Goal: Task Accomplishment & Management: Use online tool/utility

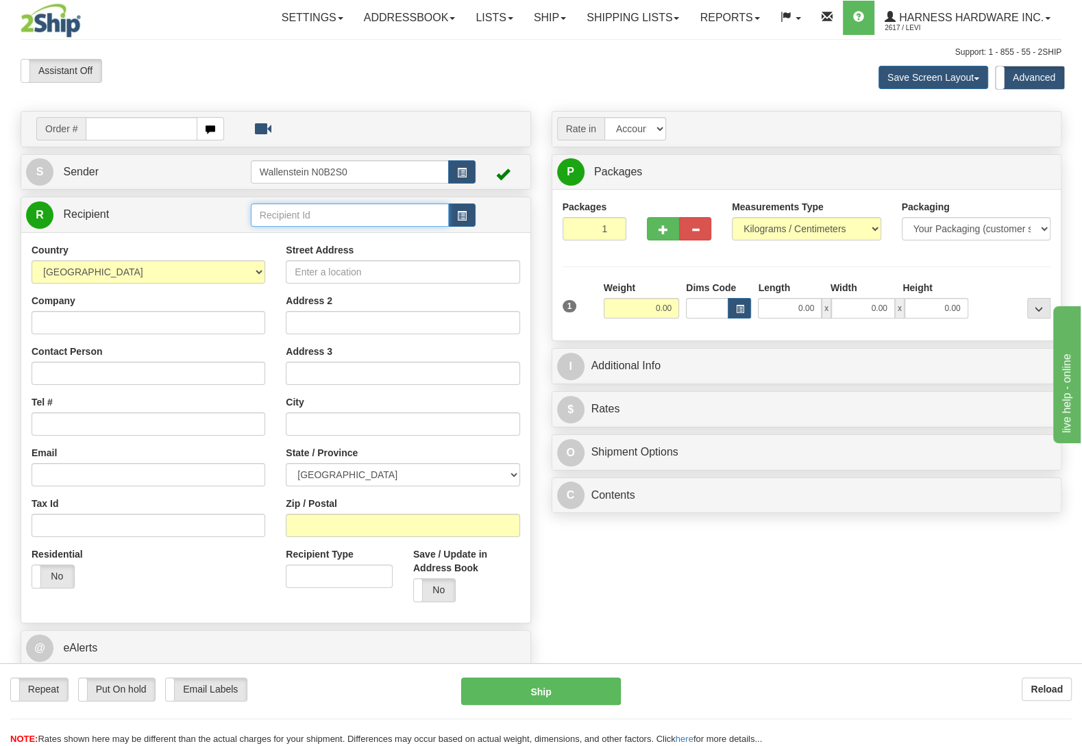
click at [329, 219] on input "text" at bounding box center [350, 215] width 198 height 23
type input "PATP"
type input "202"
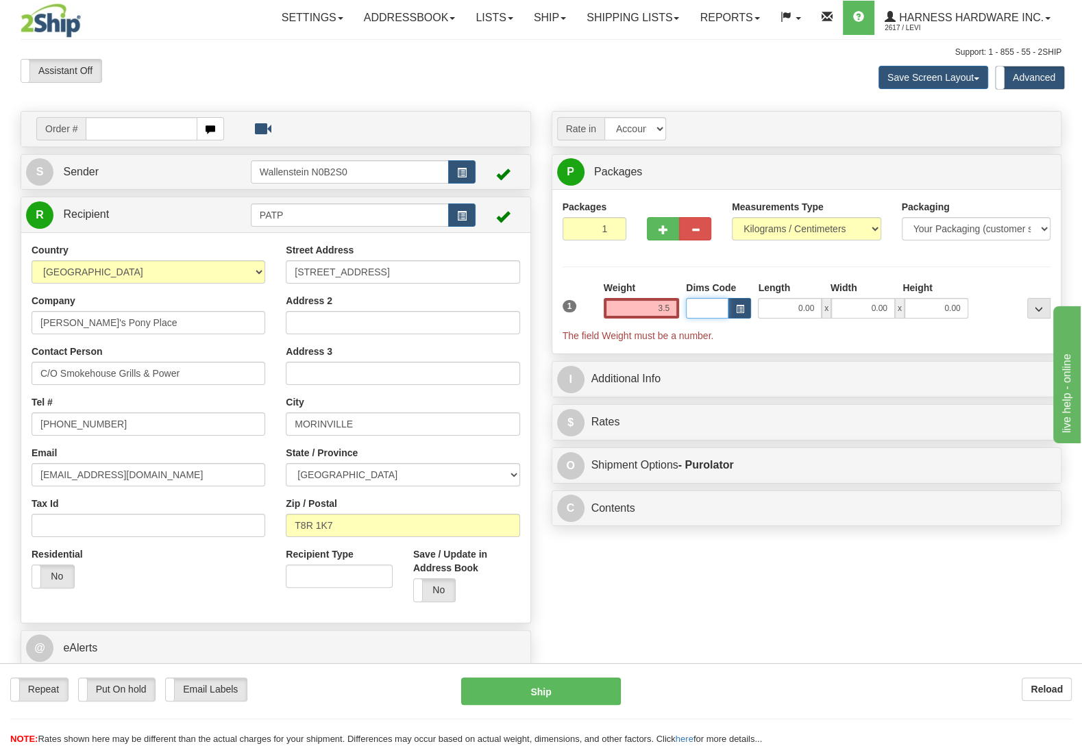
type input "3.50"
type input "202"
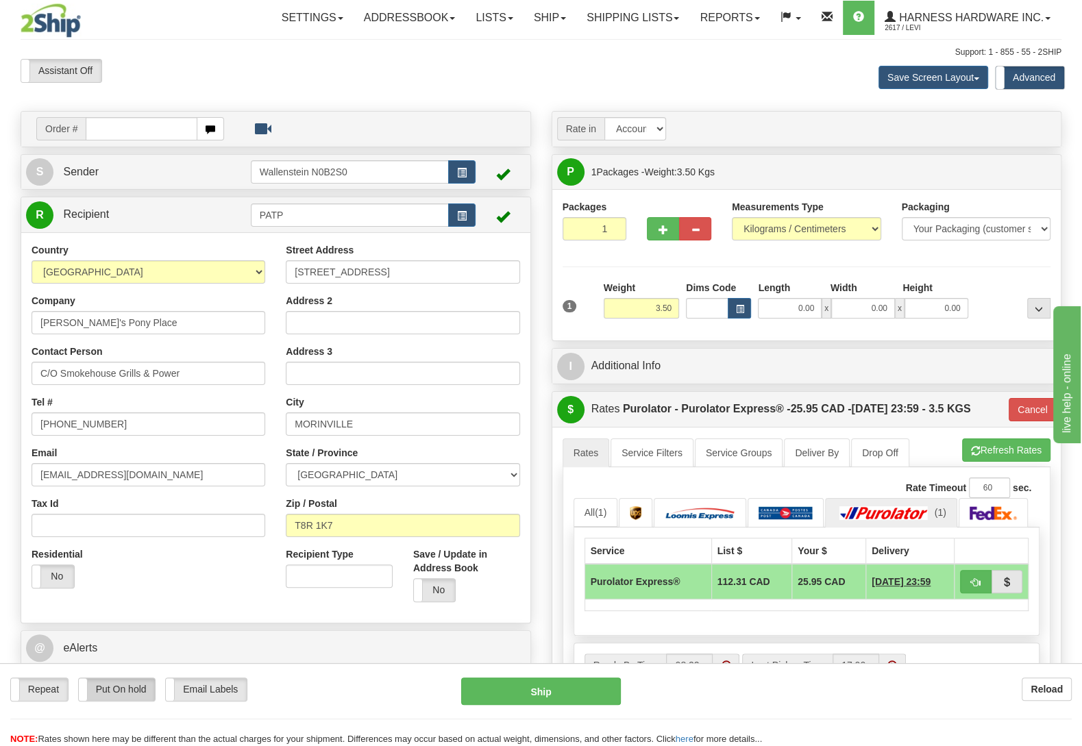
click at [125, 685] on label "Put On hold" at bounding box center [117, 689] width 77 height 23
click at [203, 178] on link "S Sender" at bounding box center [138, 172] width 225 height 28
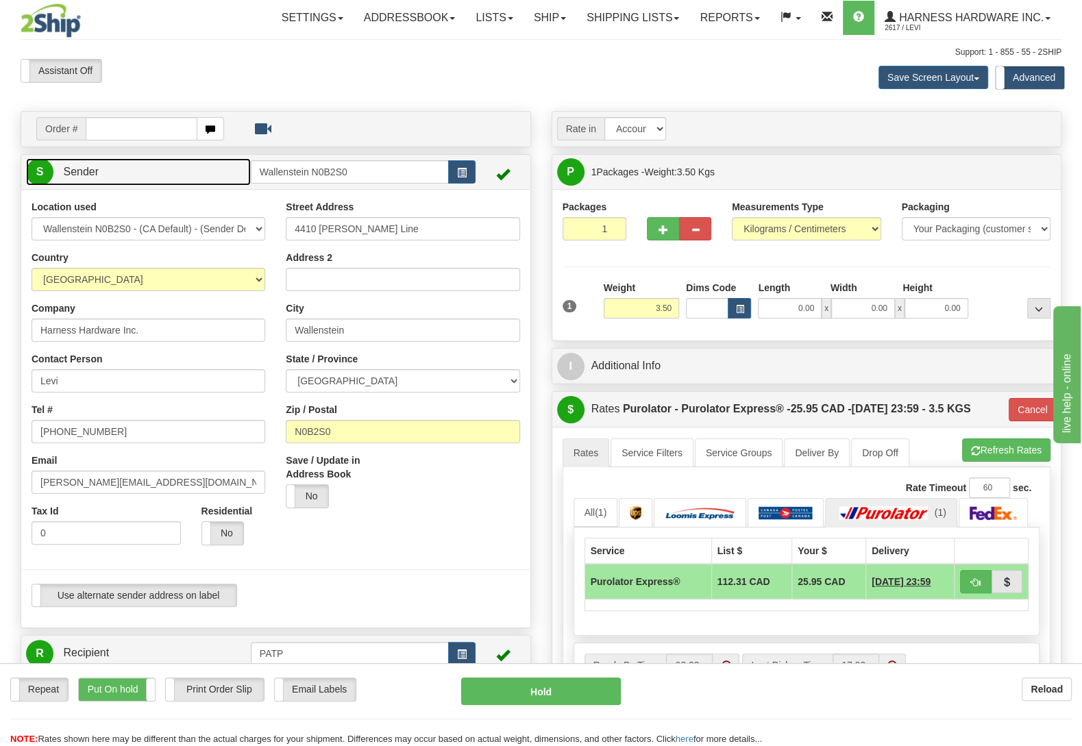
type input "WALLENSTEIN"
click at [426, 238] on input "4410 Lawson Line" at bounding box center [403, 228] width 234 height 23
type input "4410 Lawson Line."
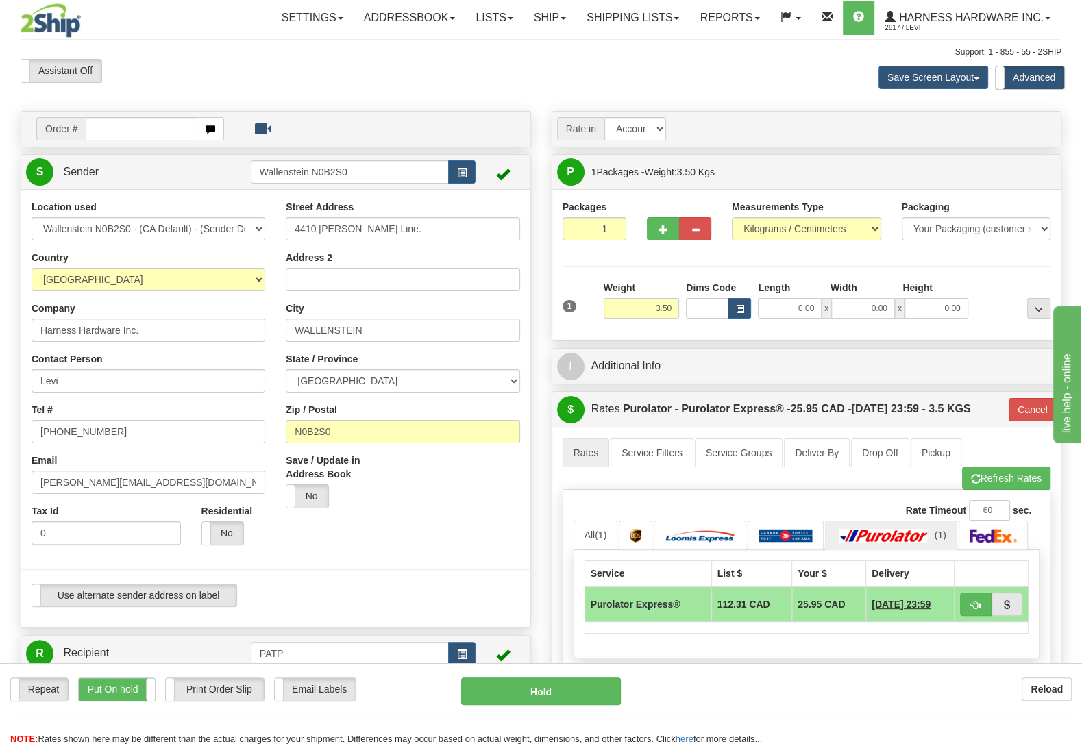
click at [939, 436] on div "A change has been made which could impact your rate estimate. To ensure the est…" at bounding box center [806, 586] width 509 height 319
click at [931, 462] on link "Pickup" at bounding box center [936, 453] width 51 height 29
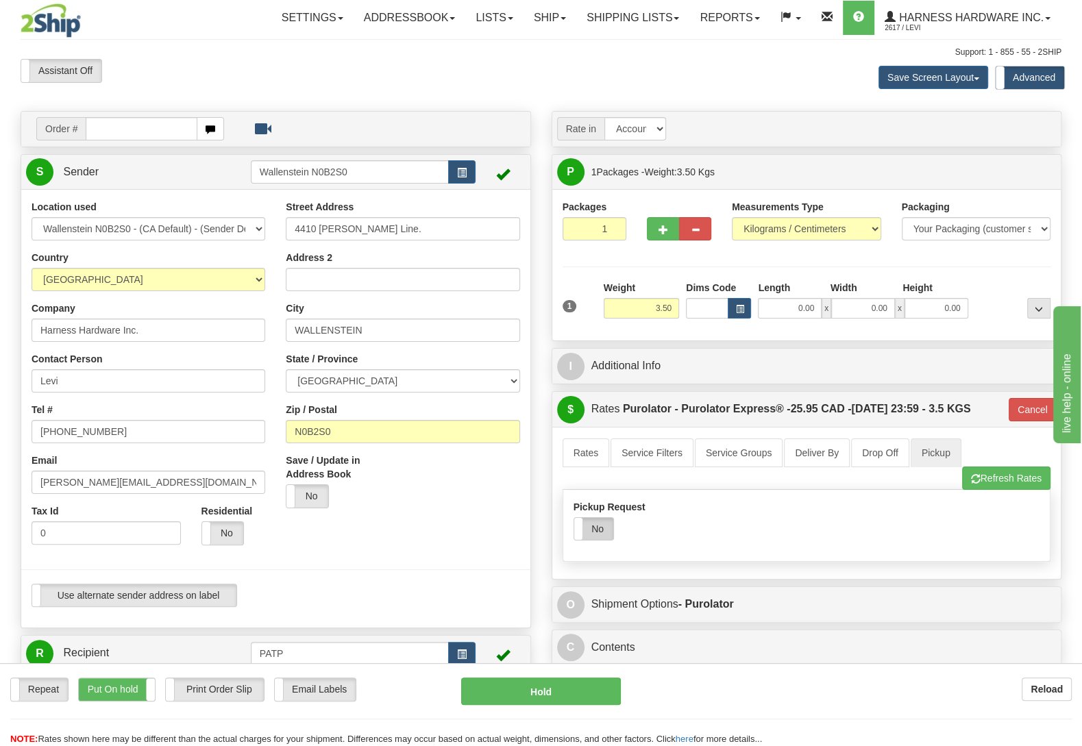
click at [602, 534] on label "No" at bounding box center [593, 529] width 39 height 22
click at [574, 459] on link "Rates" at bounding box center [586, 453] width 47 height 29
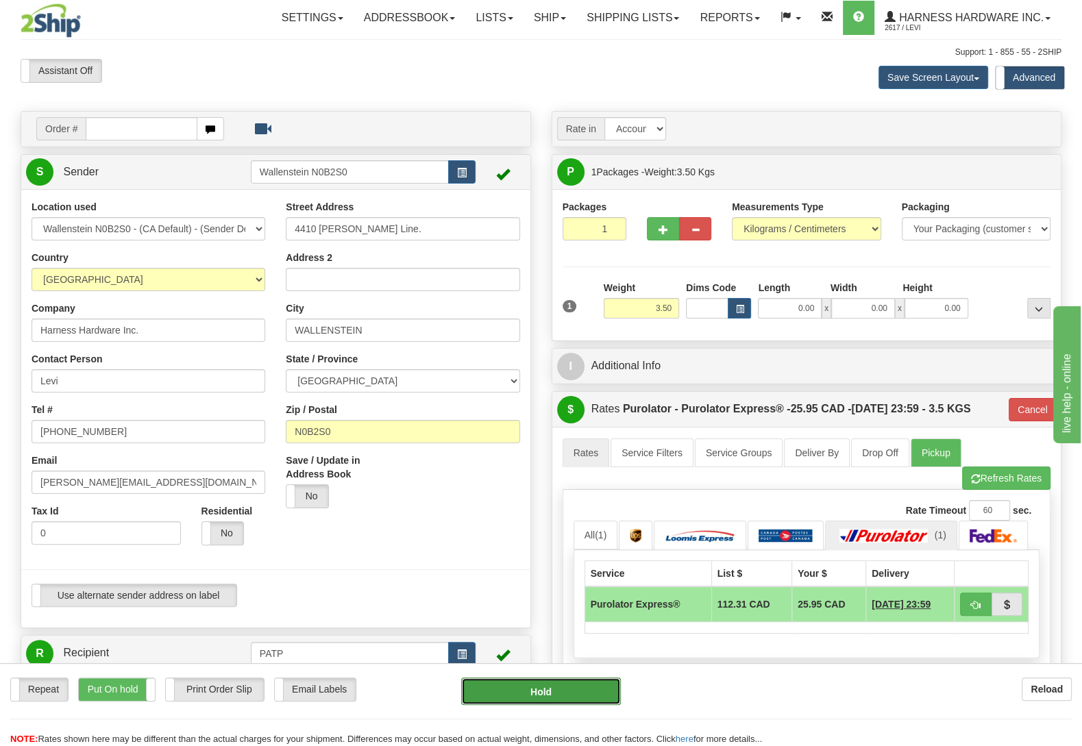
click at [559, 698] on button "Hold" at bounding box center [541, 691] width 160 height 27
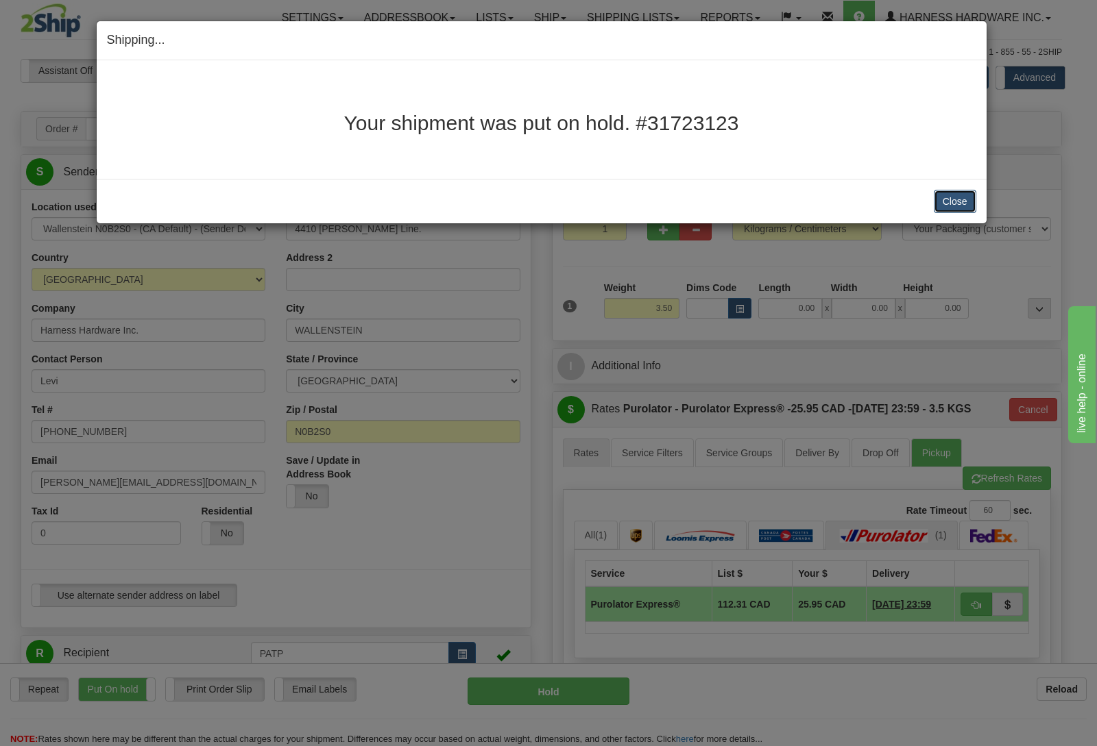
click at [943, 205] on button "Close" at bounding box center [954, 201] width 42 height 23
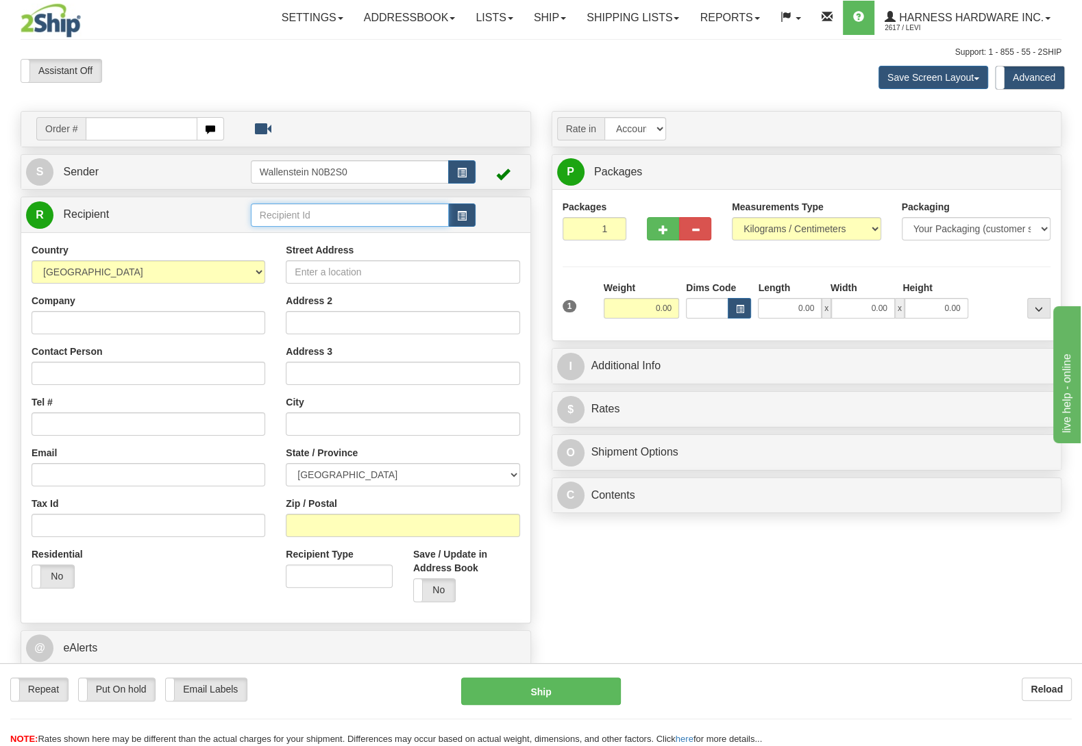
click at [275, 219] on input "text" at bounding box center [350, 215] width 198 height 23
type input "fort"
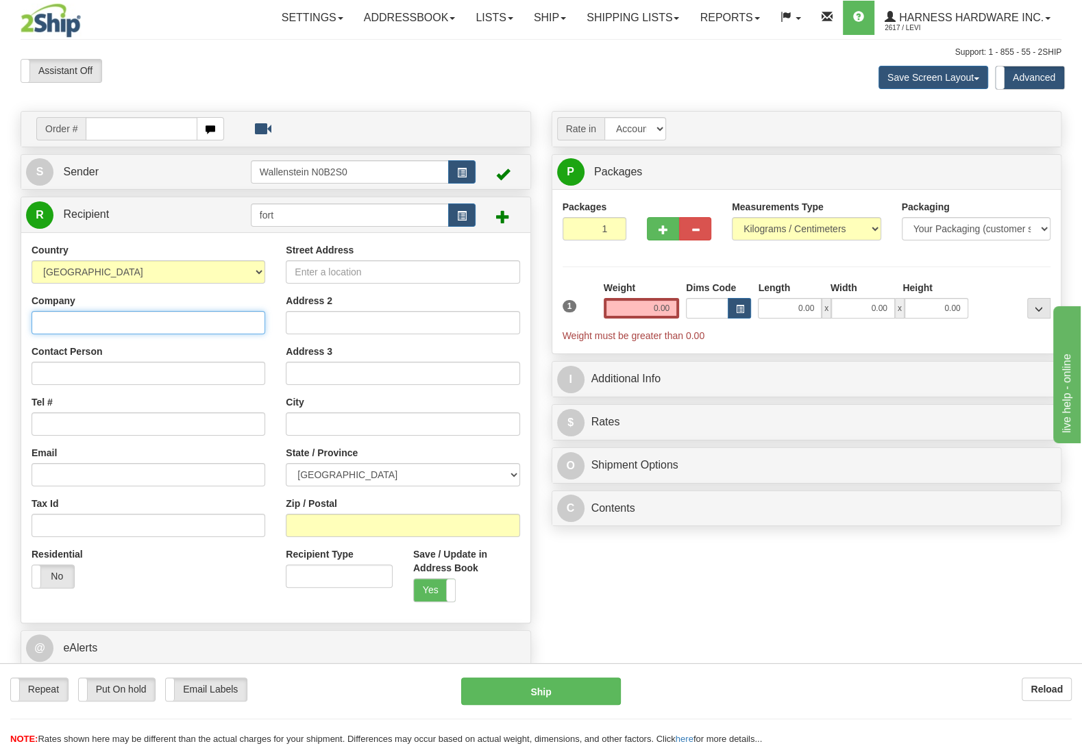
click at [103, 328] on input "Company" at bounding box center [149, 322] width 234 height 23
paste input "For The Dogs"
type input "For The Dogs"
click at [444, 278] on input "Street Address" at bounding box center [403, 271] width 234 height 23
paste input "2011 York Ave. Unit 103"
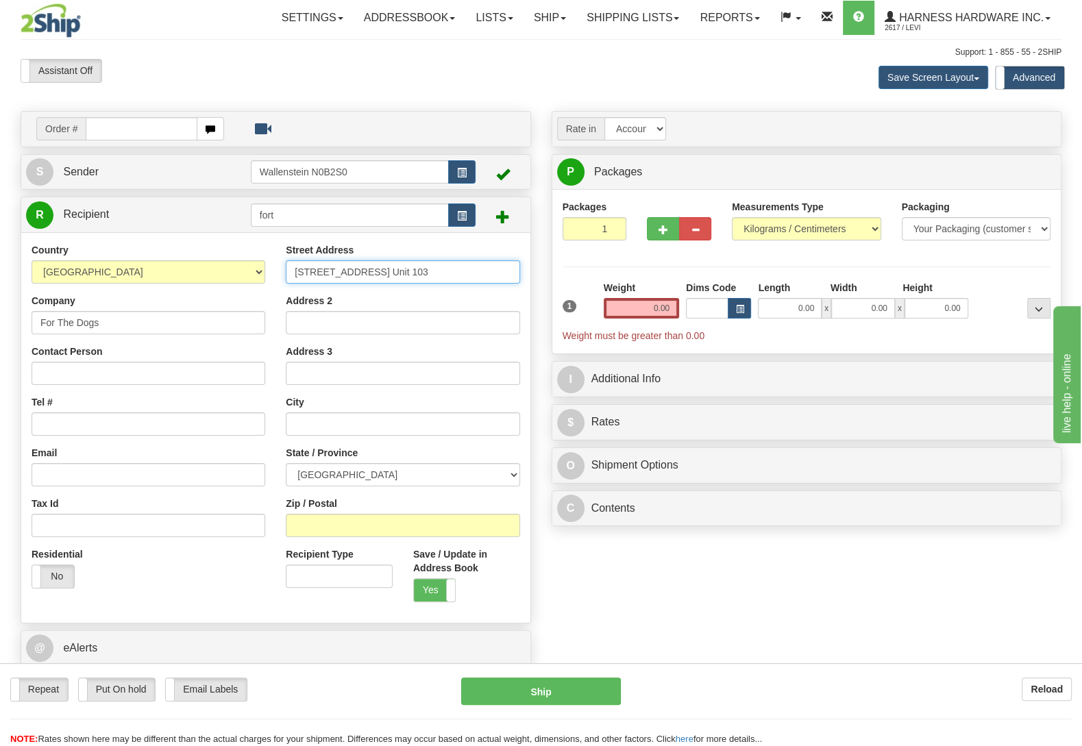
type input "2011 York Ave. Unit 103"
click at [321, 535] on input "Zip / Postal" at bounding box center [403, 525] width 234 height 23
paste input "V6J 1E4"
type input "V6J 1E4"
type input "VANCOUVER"
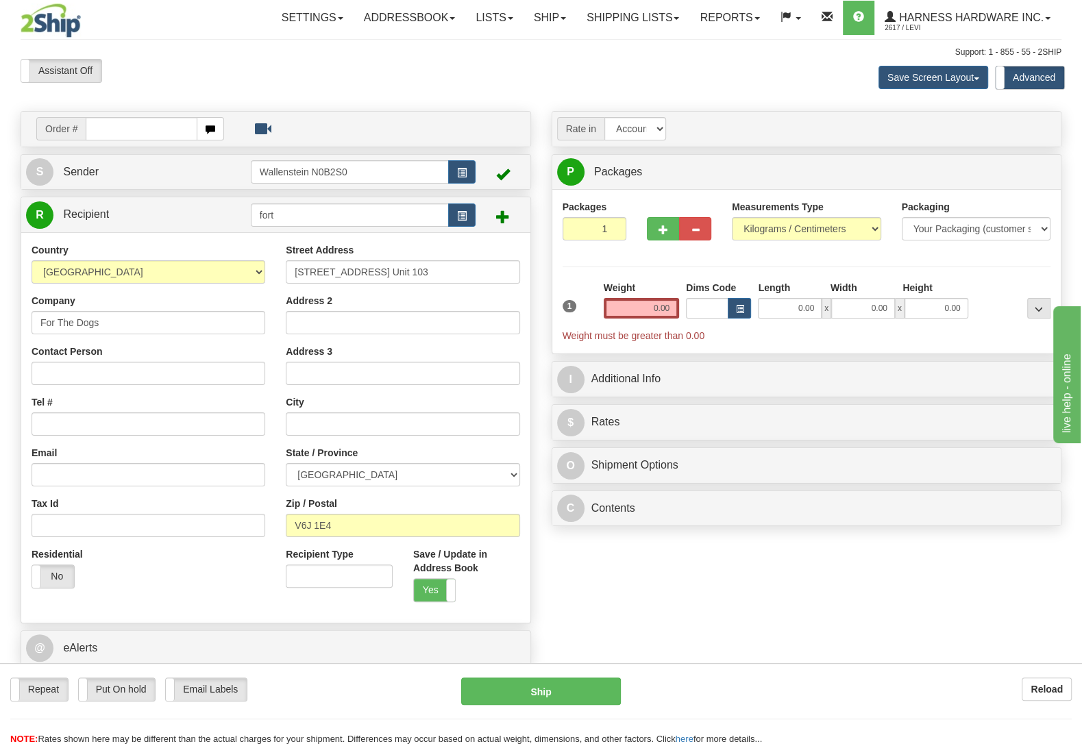
select select "BC"
click at [83, 382] on input "Contact Person" at bounding box center [149, 373] width 234 height 23
paste input "Andrea Lauren Pollock"
type input "Andrea Lauren Pollock"
click at [125, 427] on input "Tel #" at bounding box center [149, 424] width 234 height 23
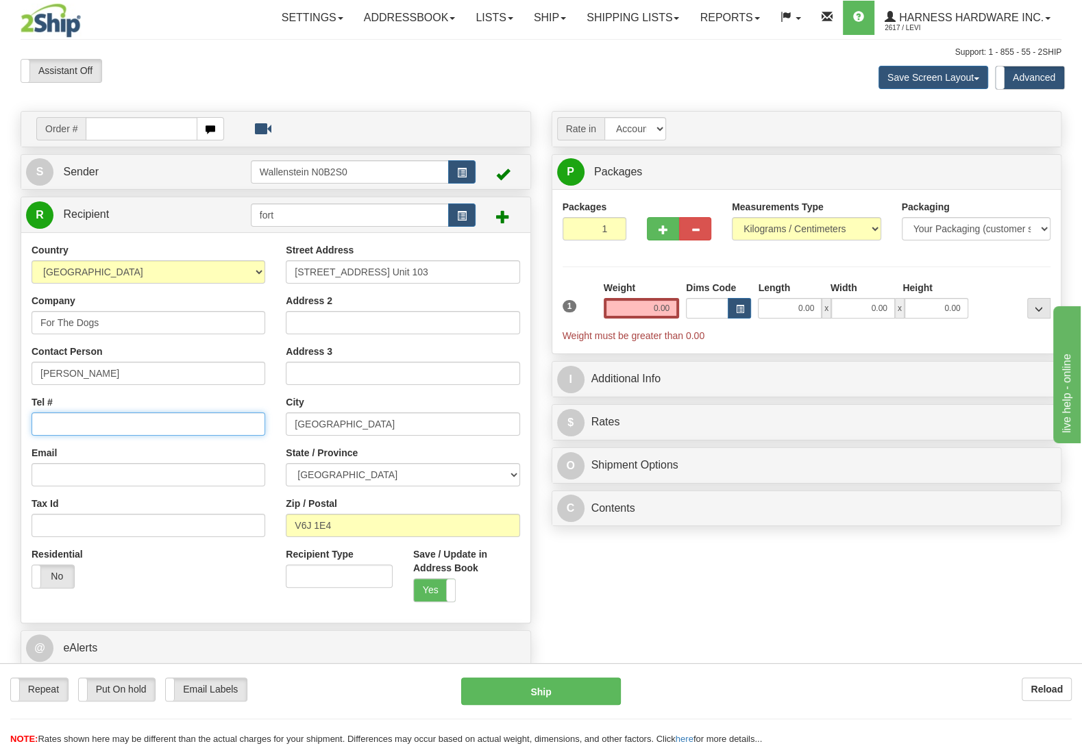
paste input "(647) 261-7528"
type input "(647) 261-7528"
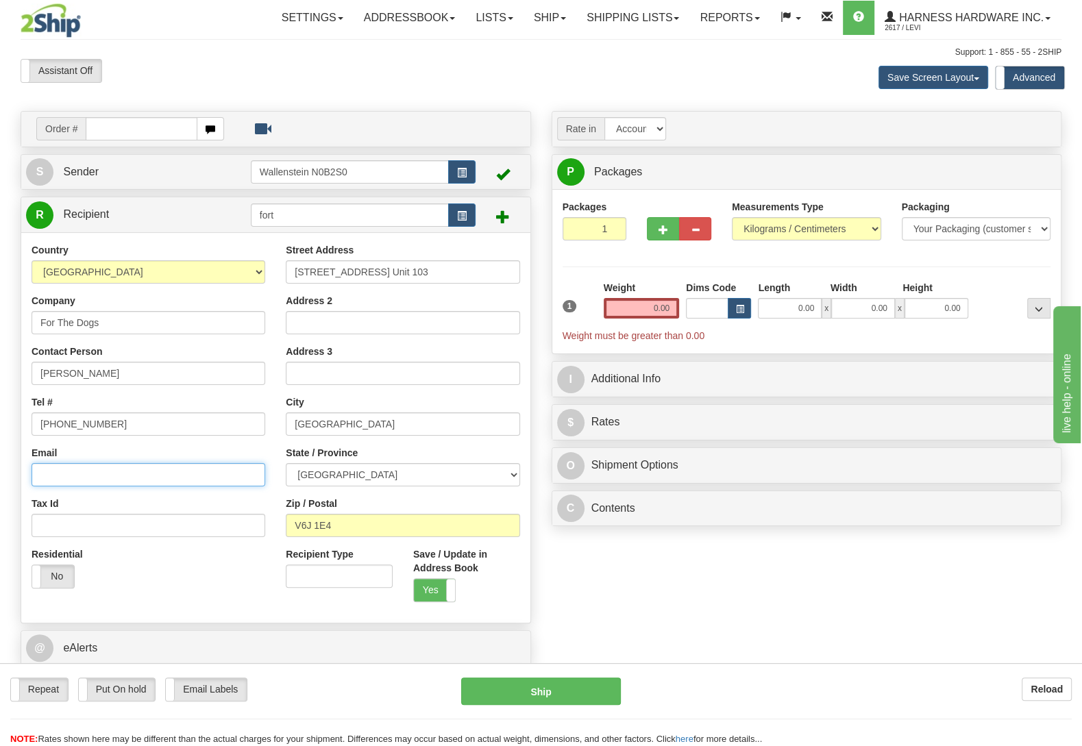
click at [138, 474] on input "Email" at bounding box center [149, 474] width 234 height 23
paste input "forthedogsethicaltraining@gmail.com"
type input "forthedogsethicaltraining@gmail.com"
click at [624, 311] on input "0.00" at bounding box center [641, 308] width 75 height 21
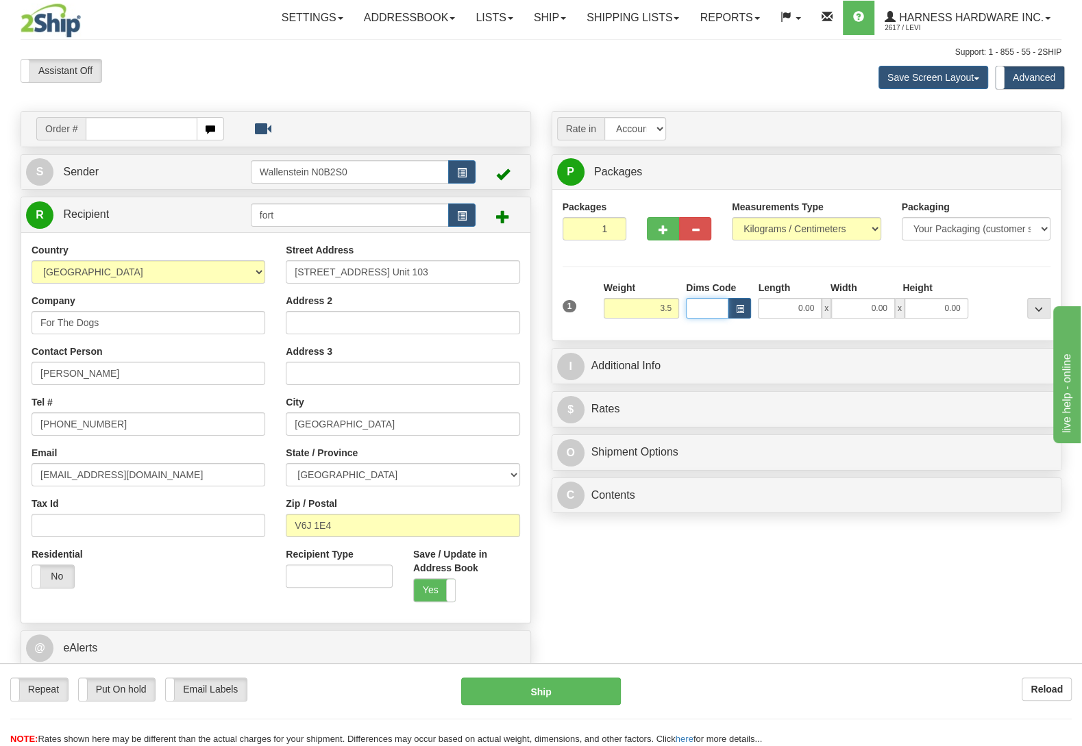
type input "3.50"
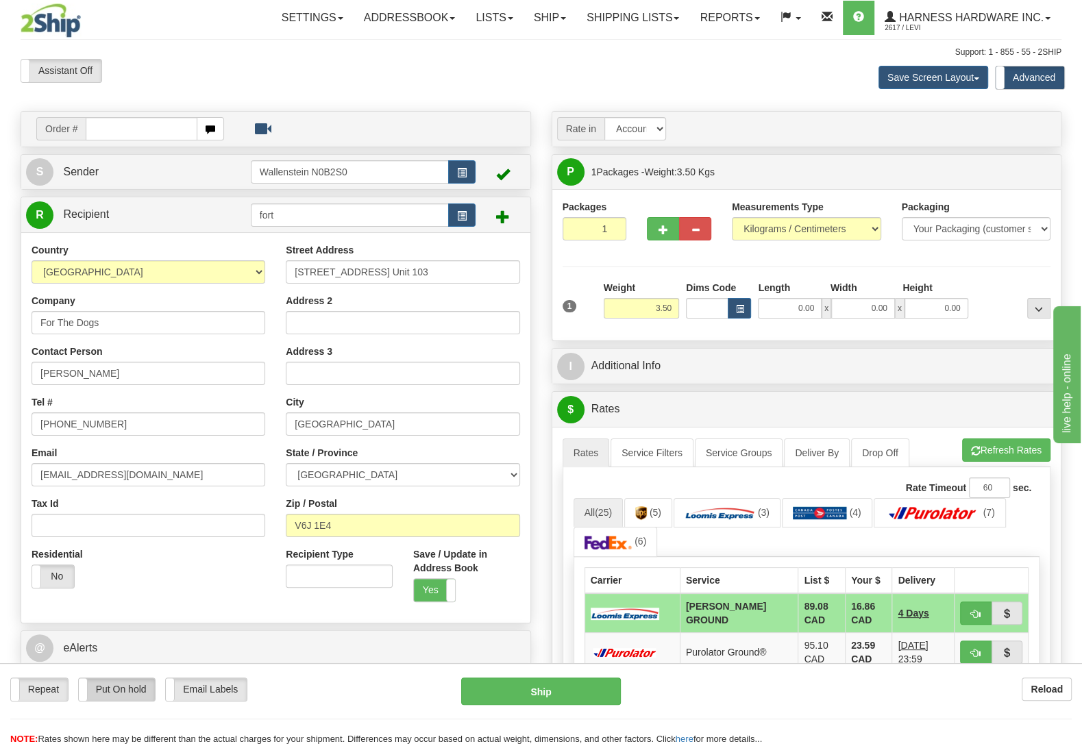
click at [148, 696] on label "Put On hold" at bounding box center [117, 689] width 77 height 23
click at [583, 699] on button "Hold" at bounding box center [541, 691] width 160 height 27
type input "DD"
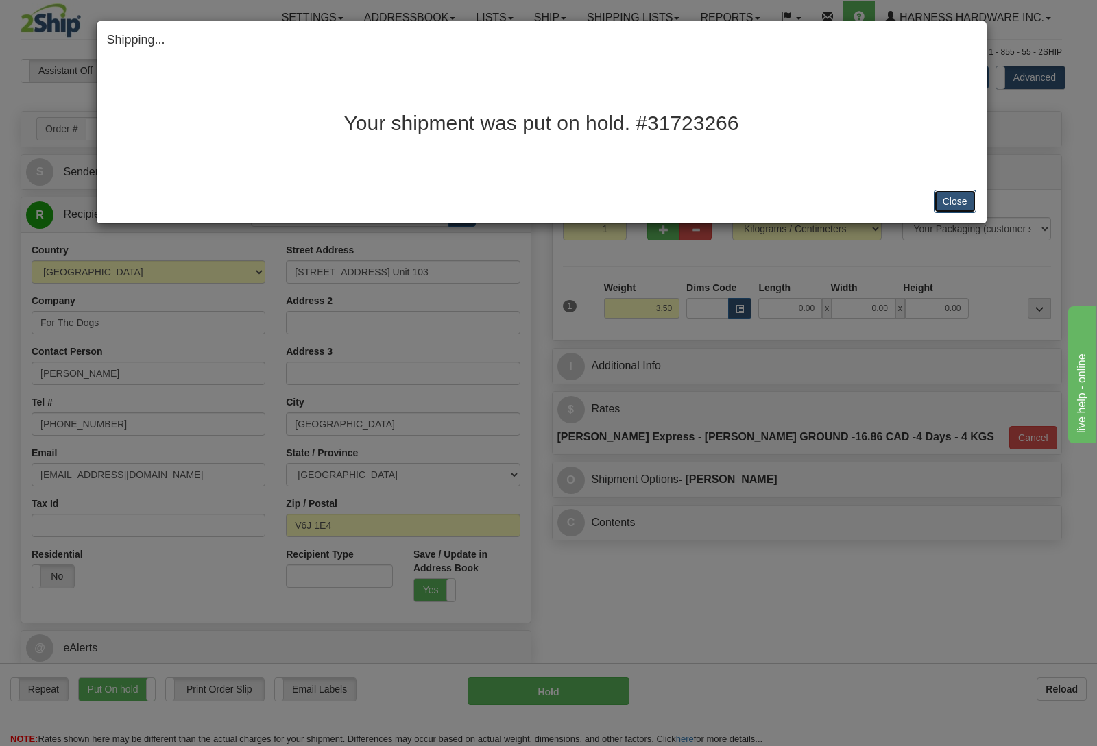
click at [958, 199] on button "Close" at bounding box center [954, 201] width 42 height 23
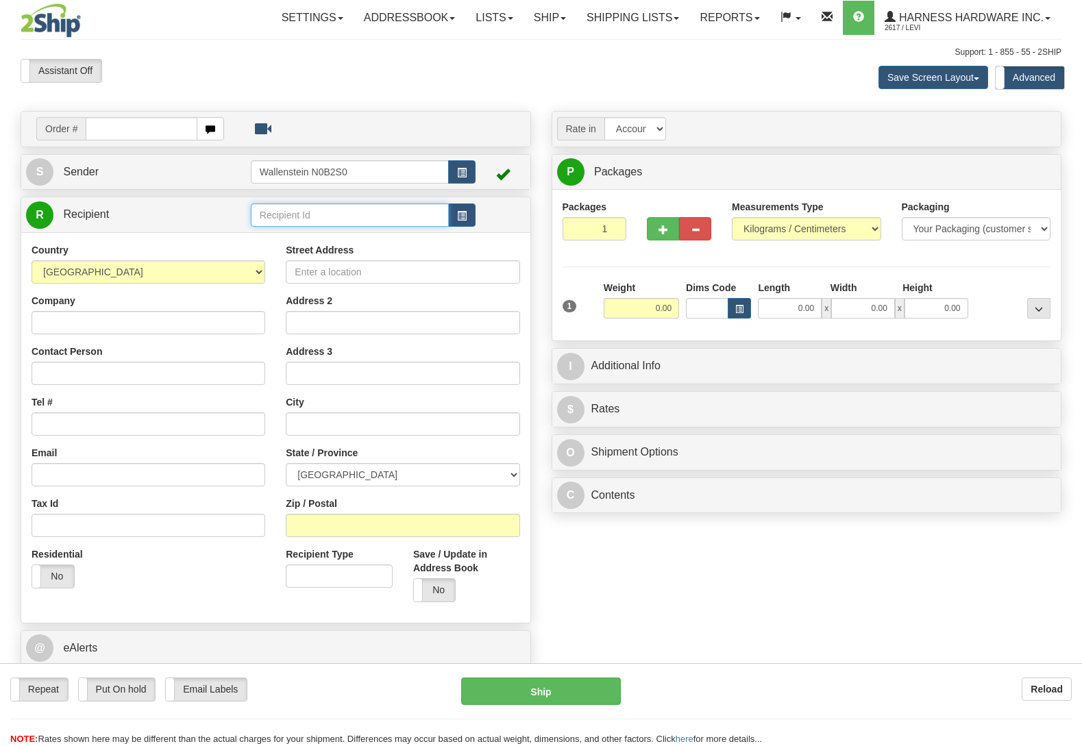
drag, startPoint x: 0, startPoint y: 0, endPoint x: 343, endPoint y: 218, distance: 406.7
click at [343, 218] on input "text" at bounding box center [350, 215] width 198 height 23
type input "irol"
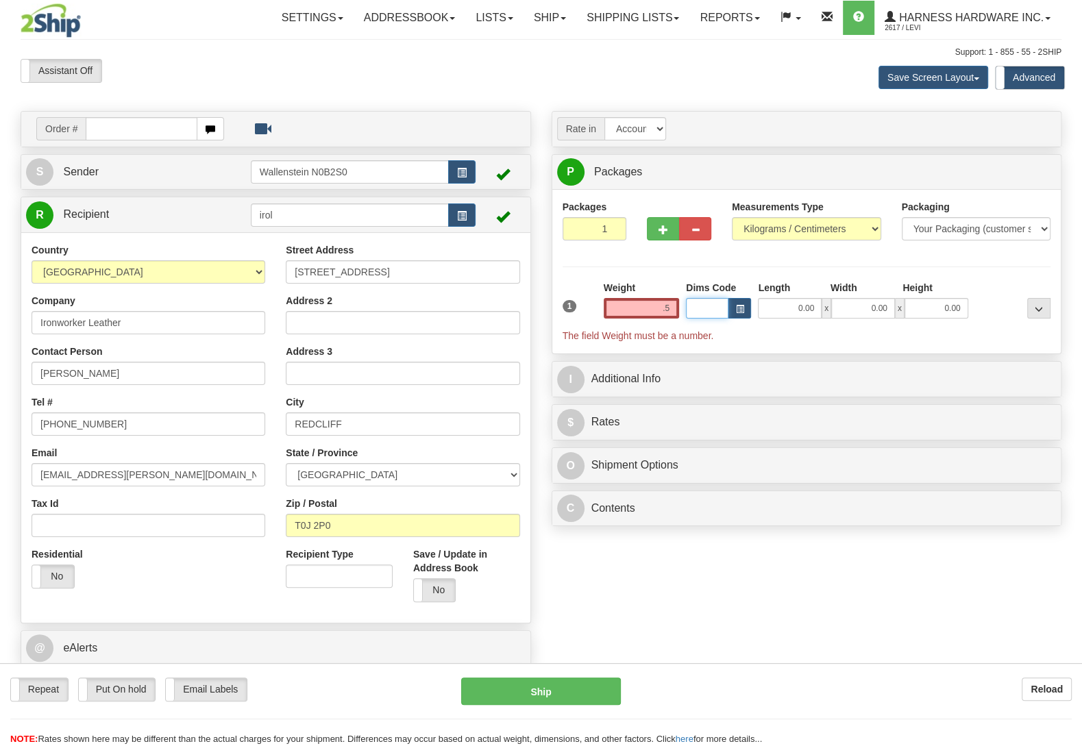
type input "0.50"
